Goal: Task Accomplishment & Management: Manage account settings

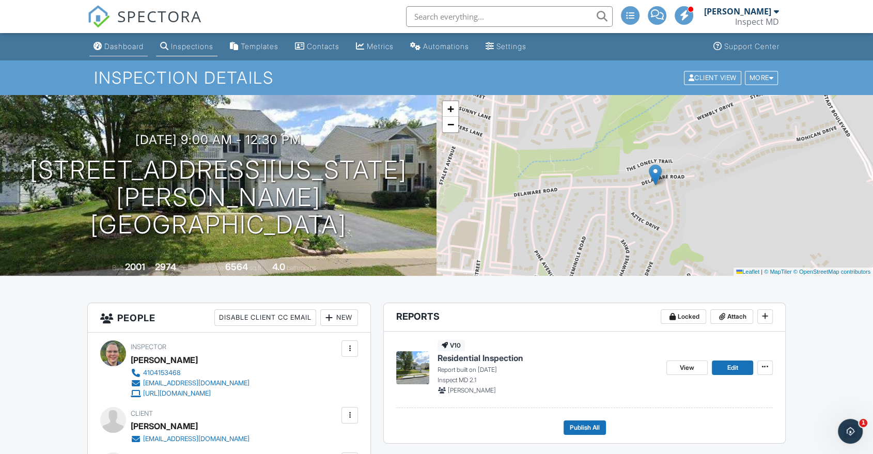
click at [102, 49] on div "Dashboard" at bounding box center [98, 46] width 9 height 8
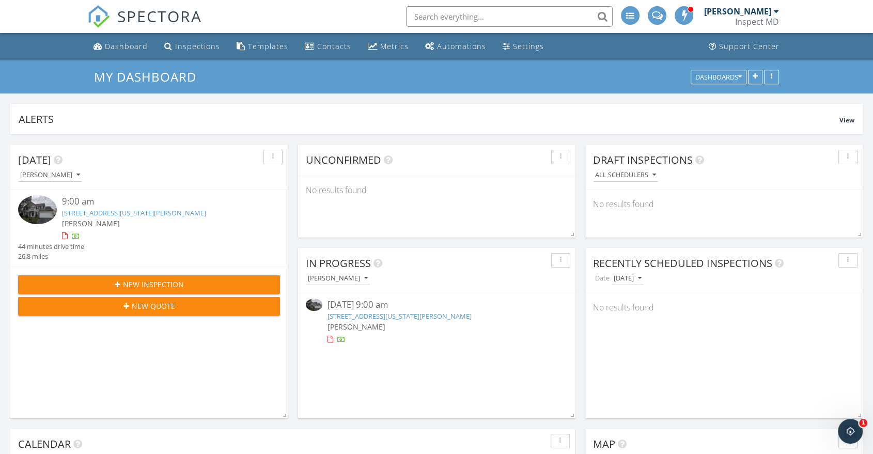
click at [384, 317] on link "432 Delaware Rd, Frederick, MD 21701" at bounding box center [400, 316] width 144 height 9
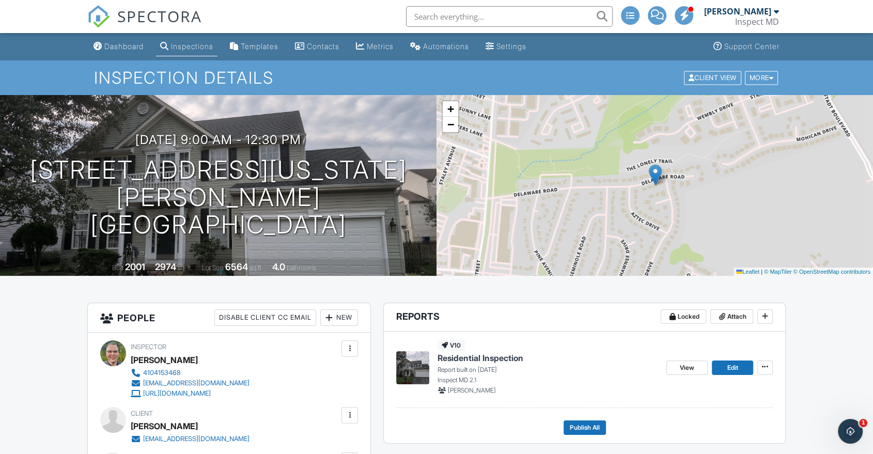
click at [461, 12] on input "text" at bounding box center [509, 16] width 207 height 21
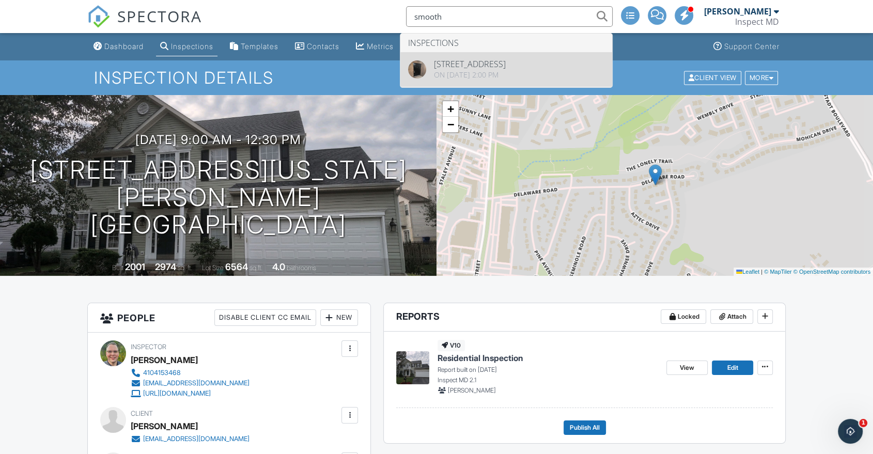
type input "smooth"
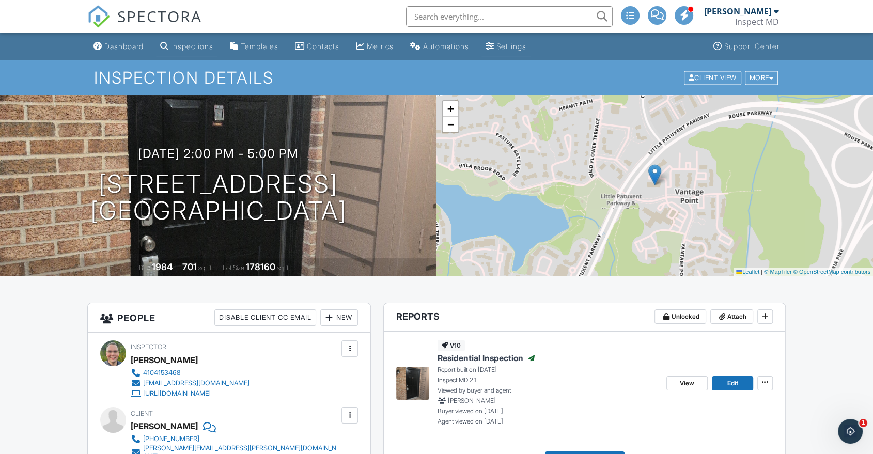
click at [516, 50] on div "Settings" at bounding box center [511, 46] width 30 height 9
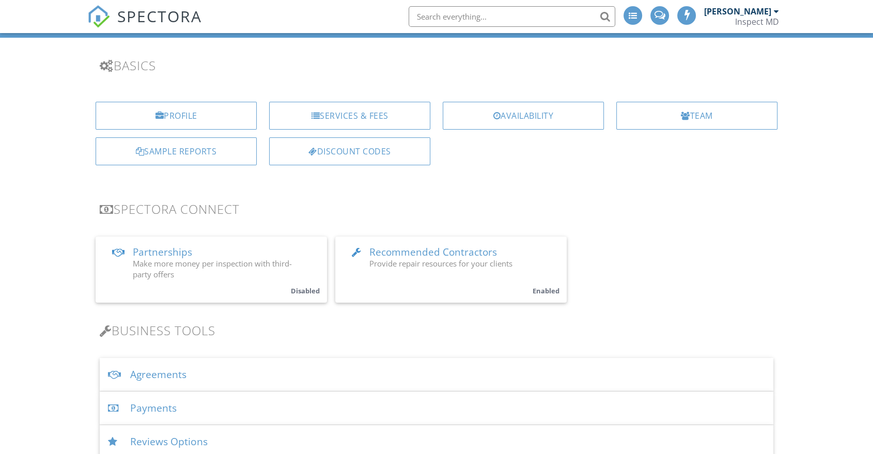
scroll to position [115, 0]
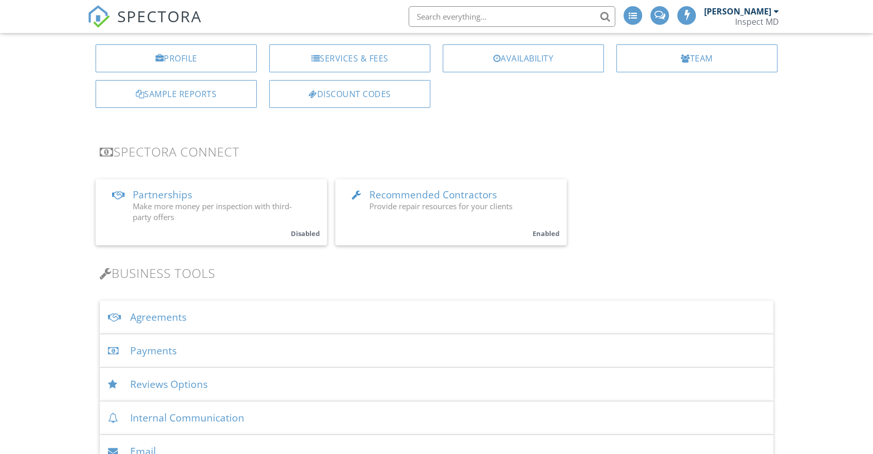
click at [158, 353] on div "Payments" at bounding box center [437, 351] width 674 height 34
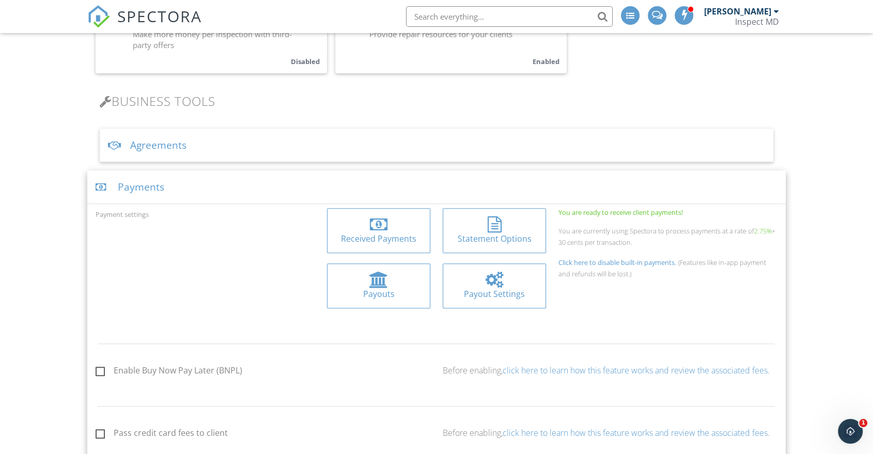
click at [382, 239] on div "Received Payments" at bounding box center [378, 238] width 87 height 11
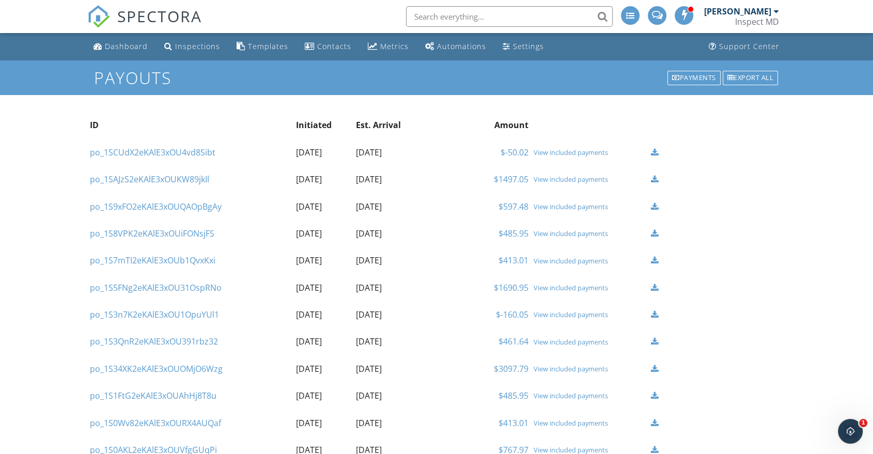
drag, startPoint x: 360, startPoint y: 150, endPoint x: 417, endPoint y: 152, distance: 57.4
click at [417, 152] on td "[DATE]" at bounding box center [390, 152] width 74 height 27
drag, startPoint x: 368, startPoint y: 180, endPoint x: 434, endPoint y: 176, distance: 66.2
click at [434, 176] on tr "po_1SAJzS2eKAlE3xOUKW89jkIl 2025-09-23 2025-09-23 $1497.05 View included paymen…" at bounding box center [377, 179] width 580 height 27
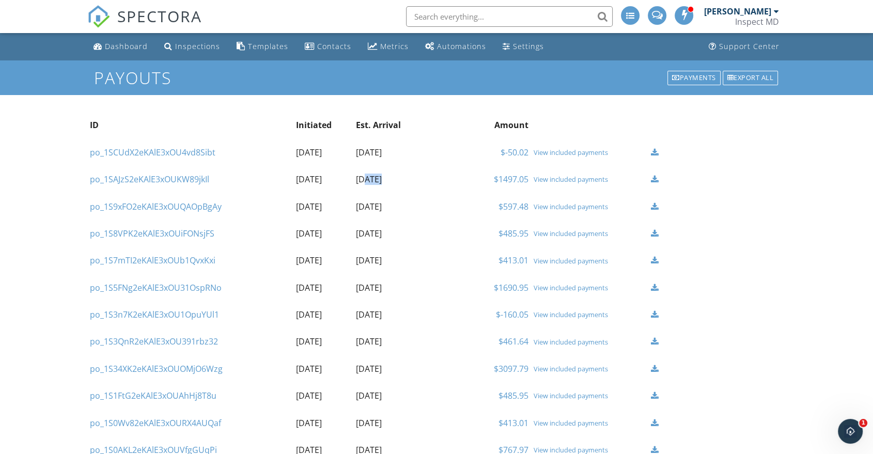
click at [376, 175] on td "2025-09-23" at bounding box center [390, 179] width 74 height 27
drag, startPoint x: 377, startPoint y: 179, endPoint x: 403, endPoint y: 177, distance: 27.0
click at [403, 177] on td "2025-09-23" at bounding box center [390, 179] width 74 height 27
click at [432, 178] on td "$1497.05" at bounding box center [478, 179] width 103 height 27
click at [569, 181] on div "View included payments" at bounding box center [589, 179] width 112 height 8
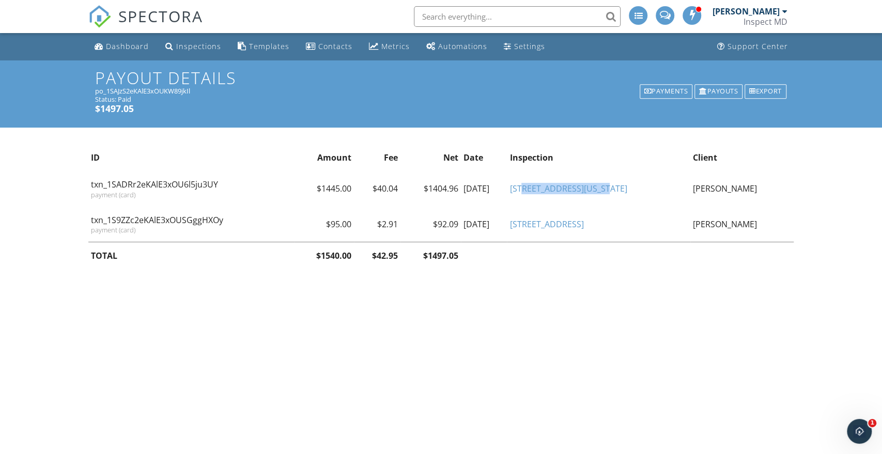
drag, startPoint x: 665, startPoint y: 196, endPoint x: 565, endPoint y: 188, distance: 100.6
click at [565, 188] on td "[STREET_ADDRESS][US_STATE]" at bounding box center [598, 188] width 183 height 35
click at [661, 214] on td "[STREET_ADDRESS]" at bounding box center [598, 225] width 183 height 36
drag, startPoint x: 660, startPoint y: 226, endPoint x: 533, endPoint y: 212, distance: 127.3
click at [533, 212] on tr "txn_1S9ZZc2eKAlE3xOUSGggHXOy payment (card) $95.00 $2.91 $92.09 [DATE] [STREET_…" at bounding box center [441, 225] width 706 height 36
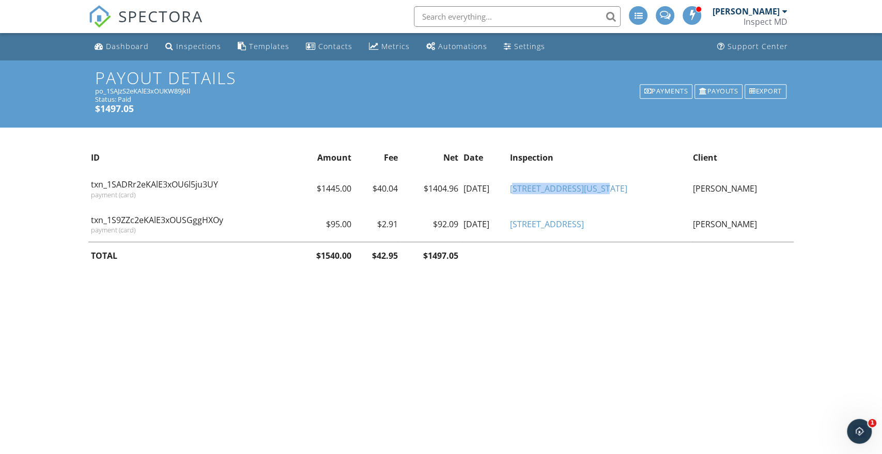
drag, startPoint x: 663, startPoint y: 193, endPoint x: 557, endPoint y: 190, distance: 106.0
click at [557, 190] on td "[STREET_ADDRESS][US_STATE]" at bounding box center [598, 188] width 183 height 35
click at [400, 208] on td "$2.91" at bounding box center [377, 225] width 46 height 36
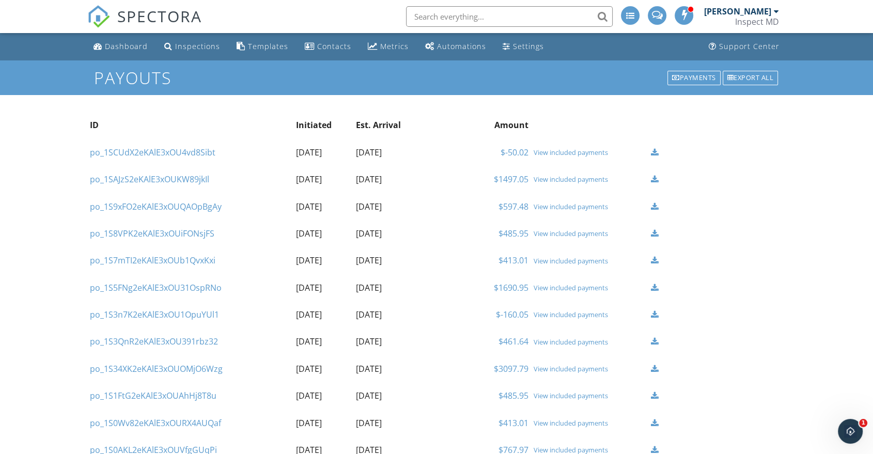
click at [656, 152] on div at bounding box center [655, 152] width 8 height 8
drag, startPoint x: 306, startPoint y: 154, endPoint x: 361, endPoint y: 158, distance: 54.9
click at [361, 158] on tr "po_1SCUdX2eKAlE3xOU4vd8Sibt 2025-09-29 2025-09-29 $-50.02 View included payments" at bounding box center [377, 152] width 580 height 27
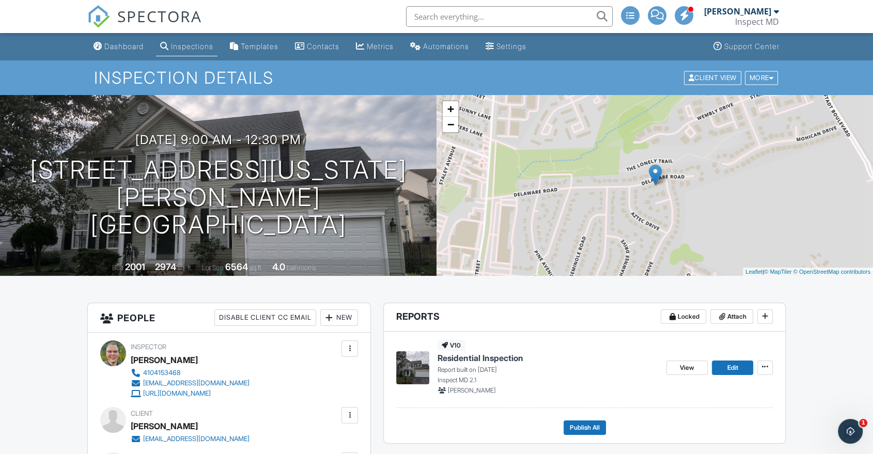
scroll to position [229, 0]
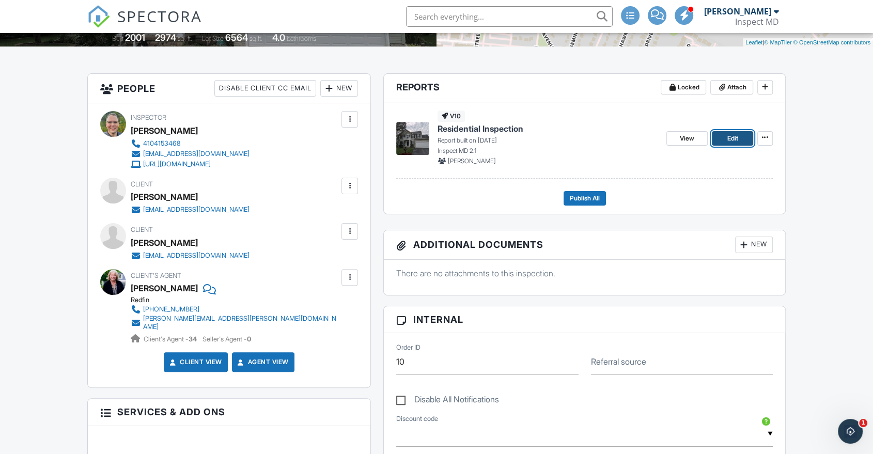
click at [728, 135] on span "Edit" at bounding box center [732, 138] width 11 height 10
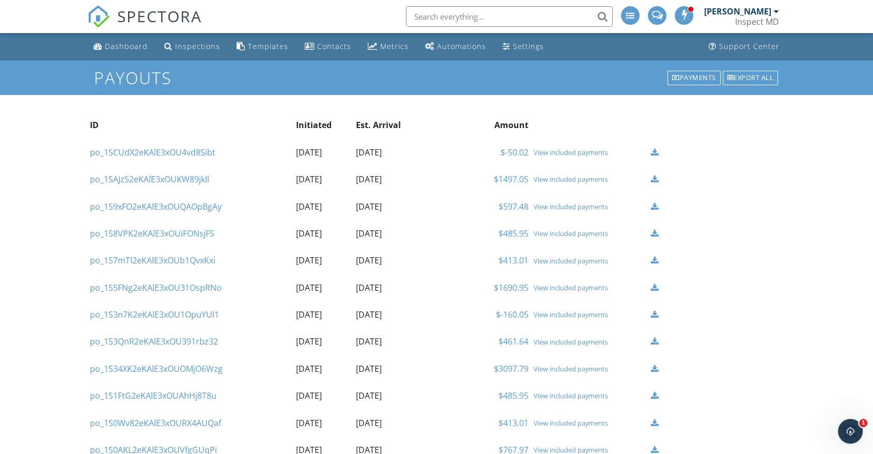
click at [308, 127] on th "Initiated" at bounding box center [323, 125] width 60 height 27
click at [406, 205] on td "[DATE]" at bounding box center [390, 206] width 74 height 27
drag, startPoint x: 400, startPoint y: 177, endPoint x: 413, endPoint y: 172, distance: 14.2
click at [411, 174] on td "[DATE]" at bounding box center [390, 179] width 74 height 27
drag, startPoint x: 399, startPoint y: 149, endPoint x: 424, endPoint y: 149, distance: 24.8
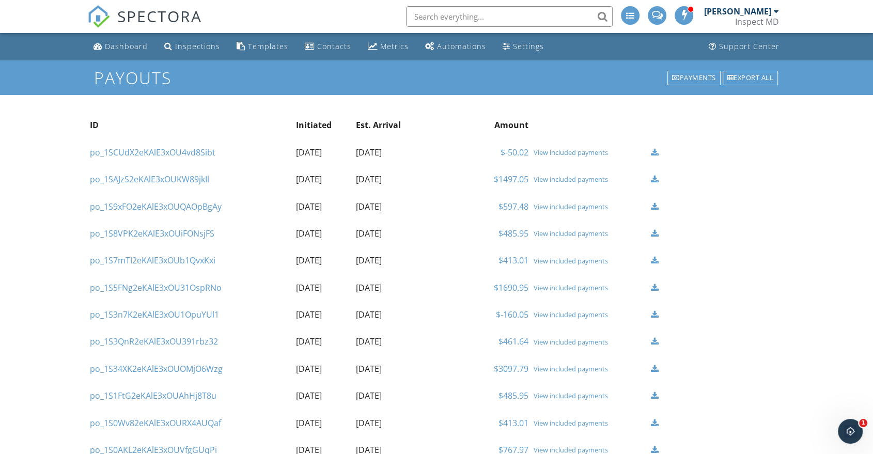
click at [424, 149] on td "[DATE]" at bounding box center [390, 152] width 74 height 27
click at [542, 88] on div "Payouts Payments Export all" at bounding box center [436, 77] width 873 height 35
click at [752, 51] on div "Support Center" at bounding box center [749, 46] width 60 height 10
